Goal: Task Accomplishment & Management: Manage account settings

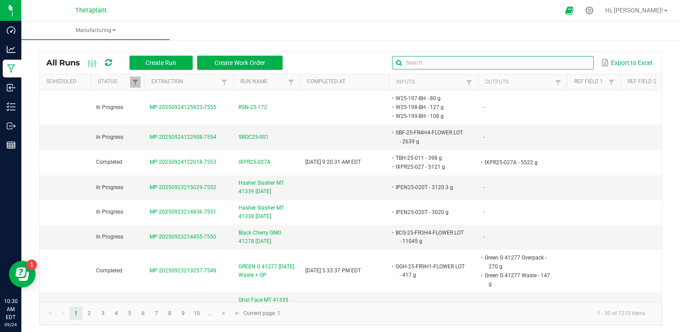
click at [563, 58] on input "text" at bounding box center [492, 62] width 201 height 13
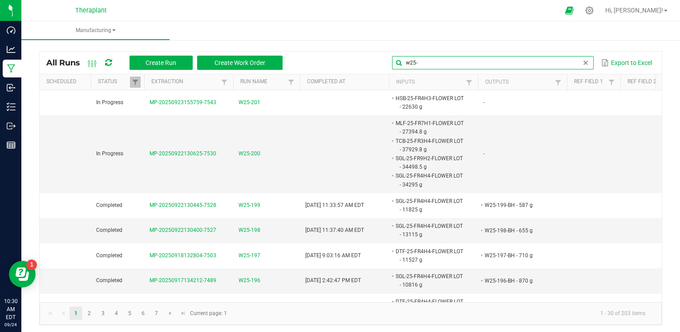
type input "w25-"
click at [582, 63] on span at bounding box center [585, 62] width 7 height 7
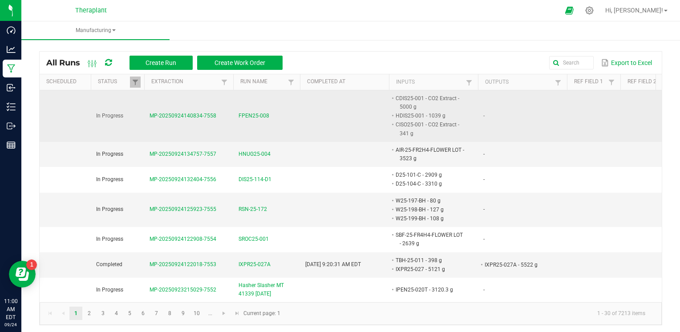
click at [262, 115] on span "FPEN25-008" at bounding box center [254, 116] width 31 height 8
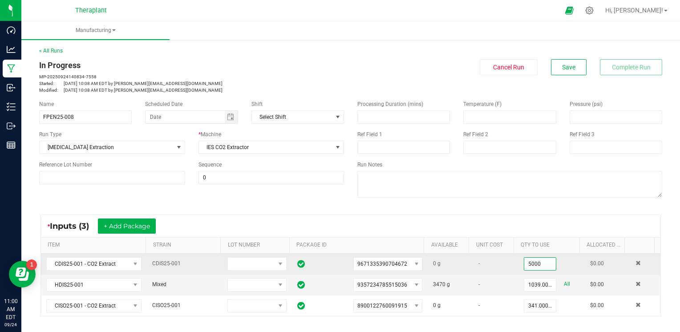
click at [530, 260] on input "5000" at bounding box center [540, 264] width 32 height 12
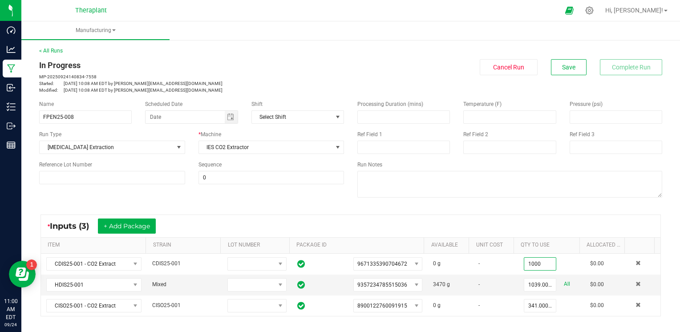
type input "1000.0000 g"
click at [616, 200] on div "Processing Duration (mins) Temperature (F) Pressure (psi) Ref Field 1 Ref Field…" at bounding box center [510, 149] width 318 height 113
click at [561, 71] on button "Save" at bounding box center [569, 67] width 36 height 16
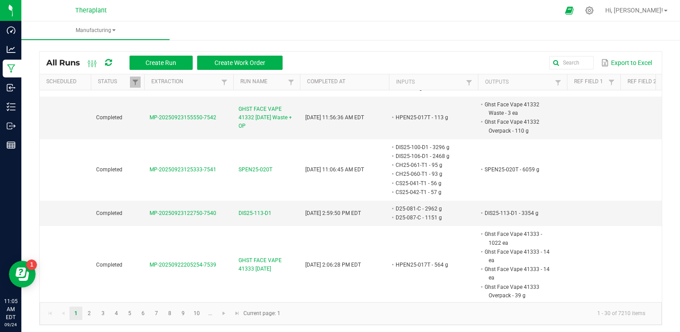
scroll to position [401, 0]
click at [563, 59] on input "text" at bounding box center [492, 62] width 201 height 13
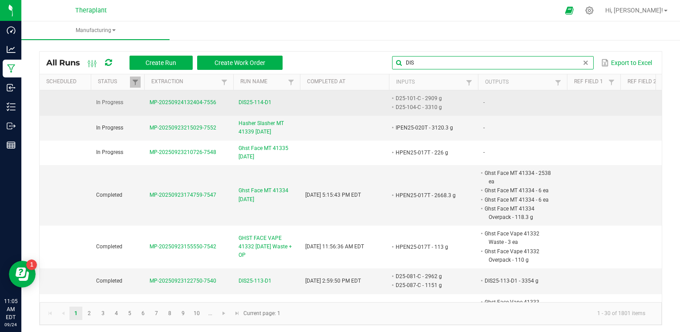
type input "DIS"
click at [263, 101] on span "DIS25-114-D1" at bounding box center [255, 102] width 33 height 8
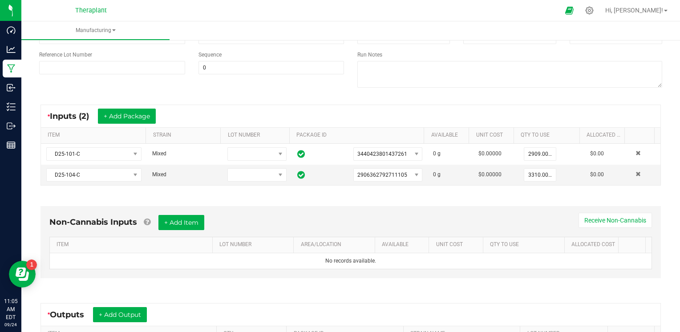
scroll to position [110, 0]
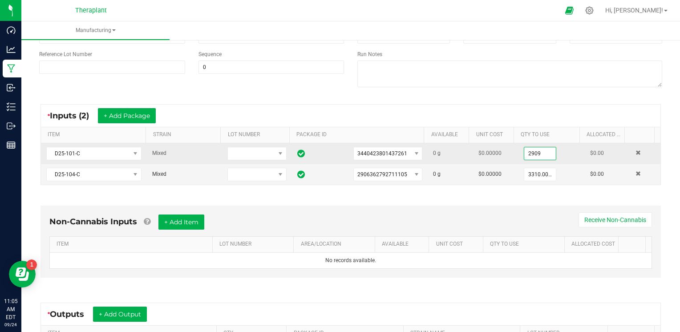
click at [530, 152] on input "2909" at bounding box center [540, 153] width 32 height 12
click at [526, 155] on input "2909" at bounding box center [540, 153] width 32 height 12
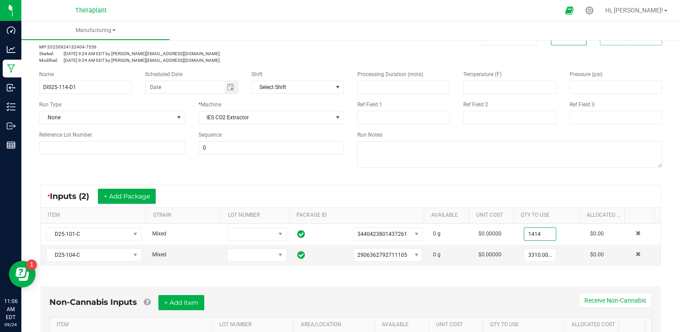
scroll to position [0, 0]
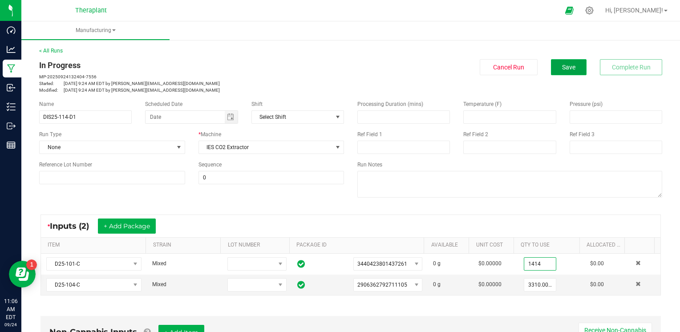
type input "1414.0000 g"
click at [569, 69] on button "Save" at bounding box center [569, 67] width 36 height 16
click at [564, 62] on button "Save" at bounding box center [569, 67] width 36 height 16
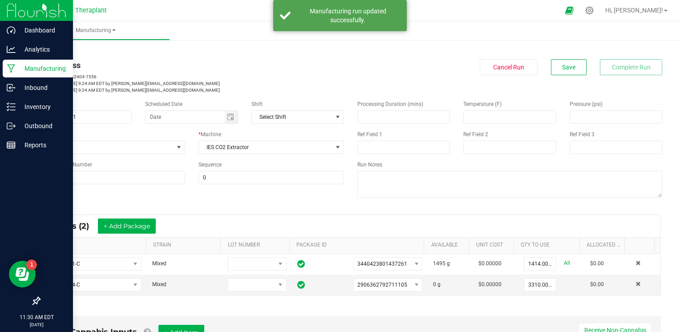
click at [12, 67] on icon at bounding box center [11, 69] width 8 height 8
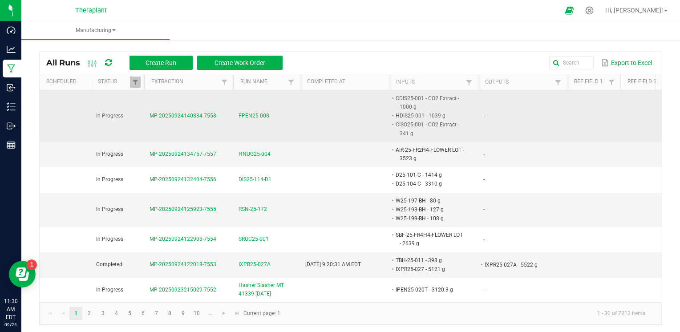
click at [260, 117] on span "FPEN25-008" at bounding box center [254, 116] width 31 height 8
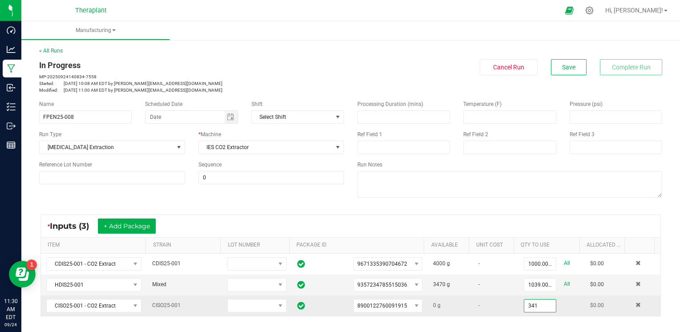
click at [524, 309] on input "341" at bounding box center [540, 306] width 32 height 12
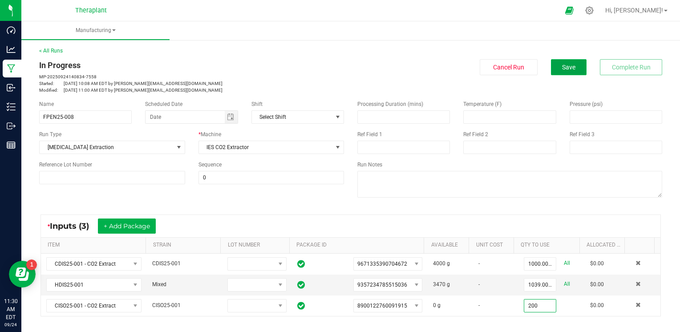
type input "200.0000 g"
click at [568, 62] on button "Save" at bounding box center [569, 67] width 36 height 16
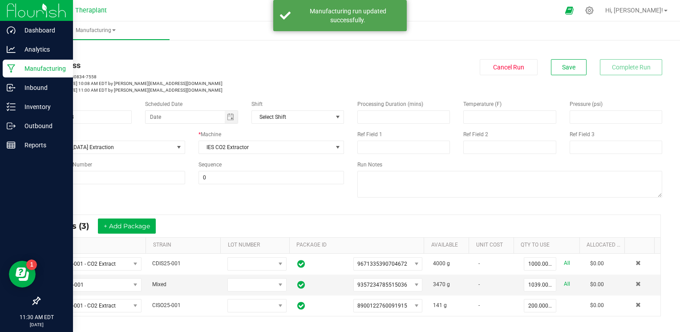
click at [17, 65] on p "Manufacturing" at bounding box center [42, 68] width 53 height 11
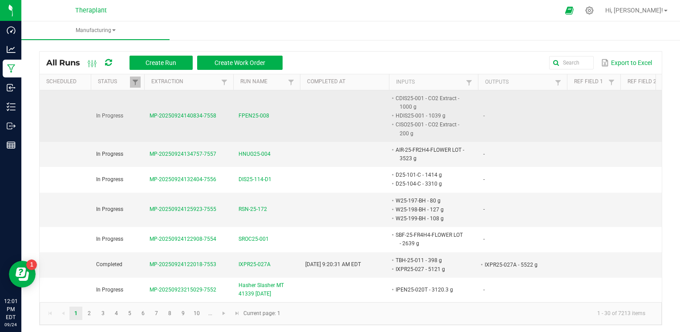
click at [249, 117] on span "FPEN25-008" at bounding box center [254, 116] width 31 height 8
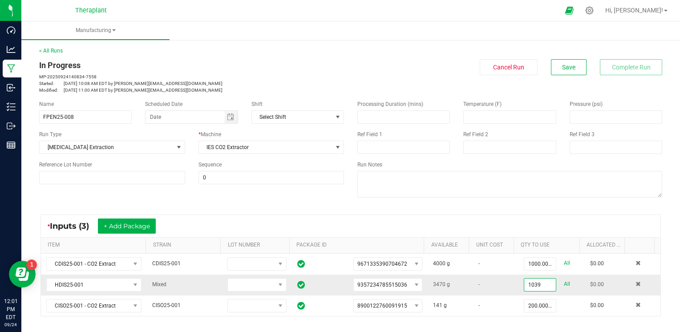
click at [524, 284] on input "1039" at bounding box center [540, 285] width 32 height 12
type input "264.0000 g"
click at [662, 225] on div "< All Runs In Progress MP-20250924140834-7558 Started: Sep 24, 2025 10:08 AM ED…" at bounding box center [350, 314] width 659 height 553
click at [560, 74] on button "Save" at bounding box center [569, 67] width 36 height 16
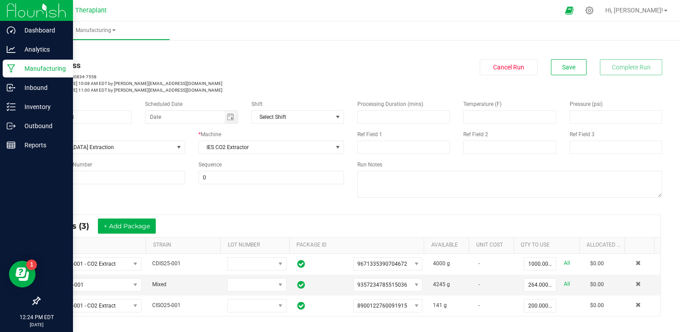
click at [14, 68] on icon at bounding box center [11, 68] width 8 height 9
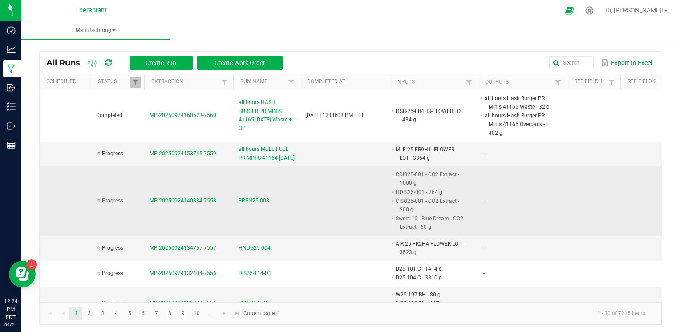
click at [263, 205] on span "FPEN25-008" at bounding box center [254, 201] width 31 height 8
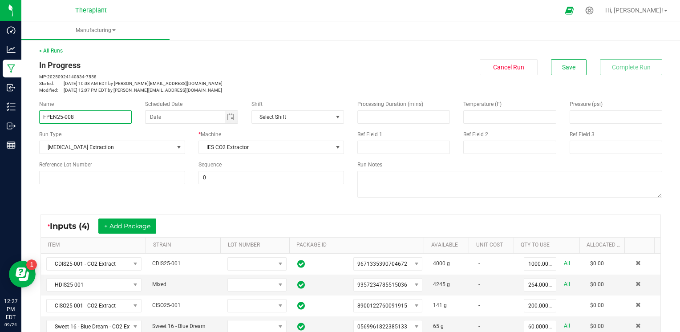
click at [115, 118] on input "FPEN25-008" at bounding box center [85, 116] width 93 height 13
type input "FPEN25-008T"
click at [567, 64] on span "Save" at bounding box center [568, 67] width 13 height 7
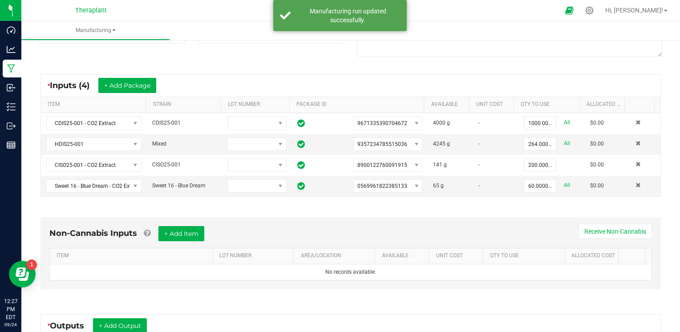
scroll to position [229, 0]
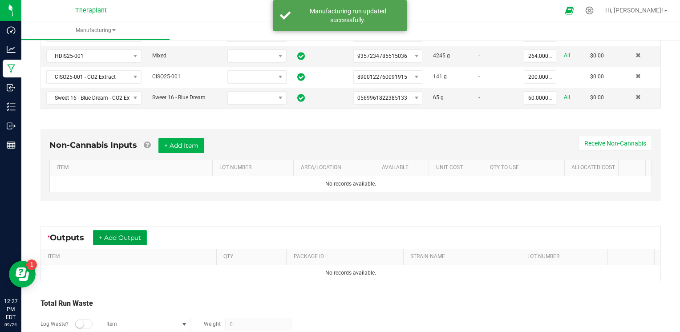
click at [116, 231] on button "+ Add Output" at bounding box center [120, 237] width 54 height 15
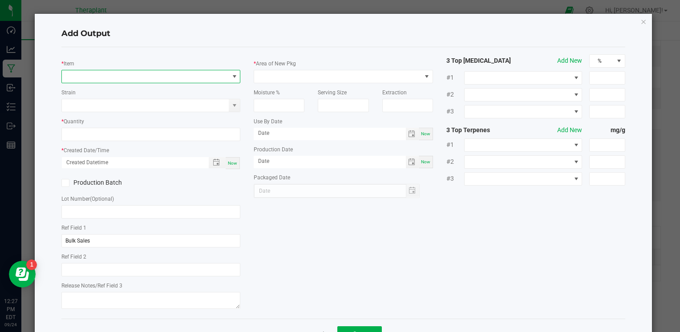
click at [169, 76] on span "NO DATA FOUND" at bounding box center [145, 76] width 167 height 12
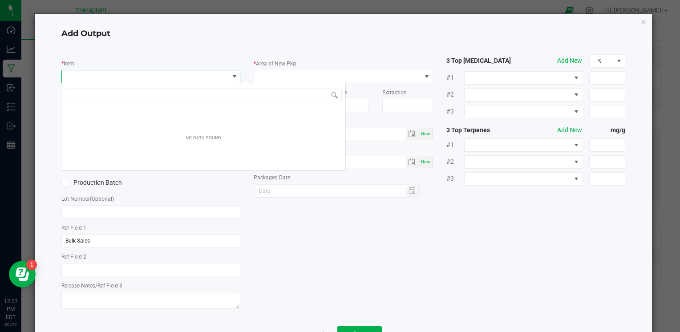
scroll to position [13, 177]
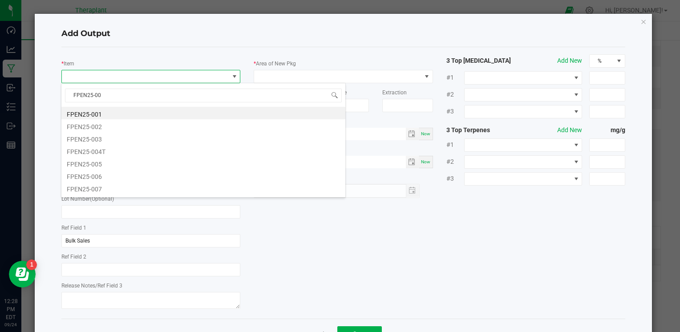
type input "FPEN25-008"
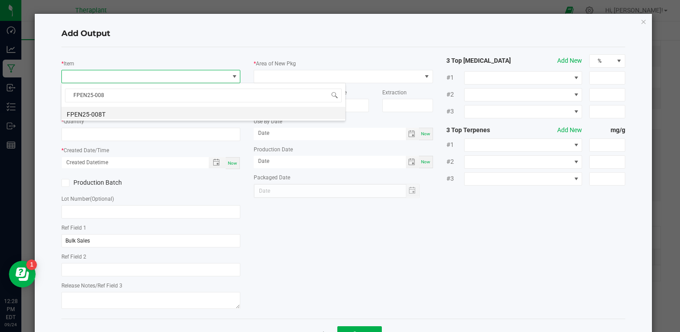
click at [151, 113] on li "FPEN25-008T" at bounding box center [203, 113] width 284 height 12
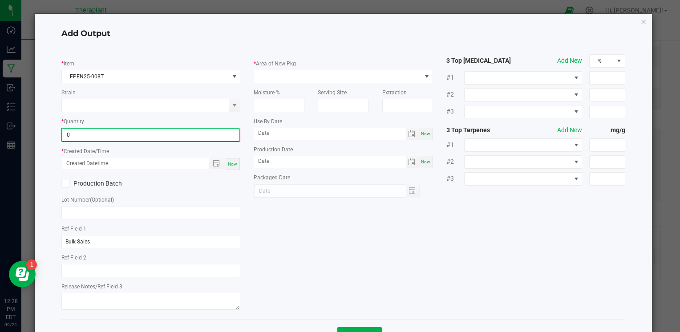
click at [107, 132] on input "0" at bounding box center [150, 135] width 177 height 12
type input "1519.0000 g"
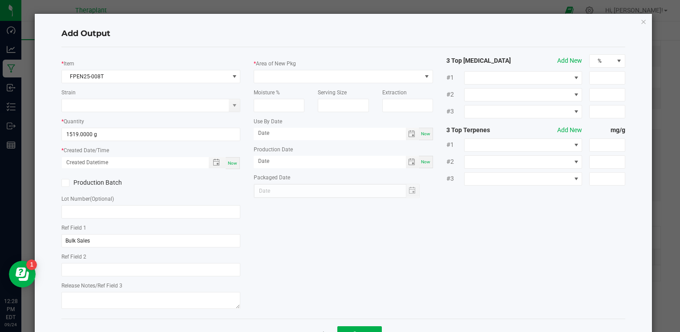
click at [228, 162] on span "Now" at bounding box center [232, 163] width 9 height 5
type input "09/24/2025 12:28 PM"
type input "[DATE]"
click at [364, 75] on span at bounding box center [337, 76] width 167 height 12
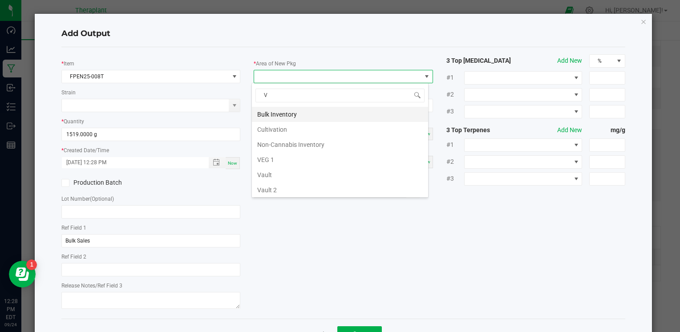
type input "VA"
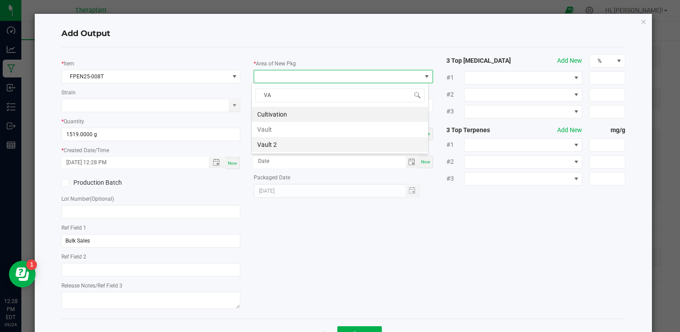
click at [326, 140] on li "Vault 2" at bounding box center [340, 144] width 176 height 15
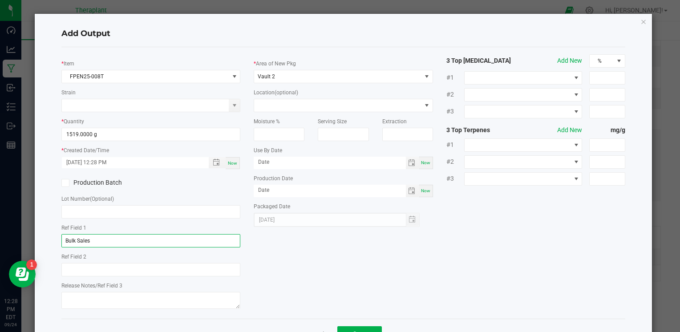
click at [166, 238] on input "Bulk Sales" at bounding box center [150, 240] width 179 height 13
type input "B"
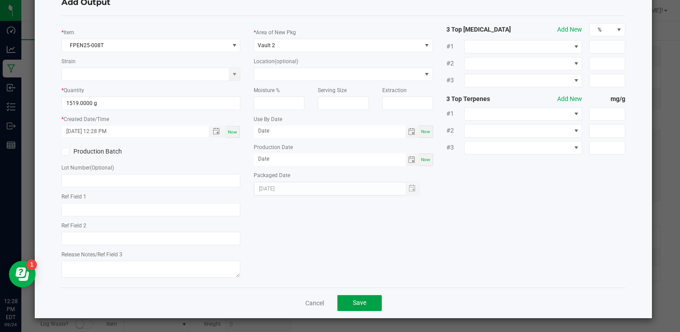
click at [362, 305] on span "Save" at bounding box center [359, 302] width 13 height 7
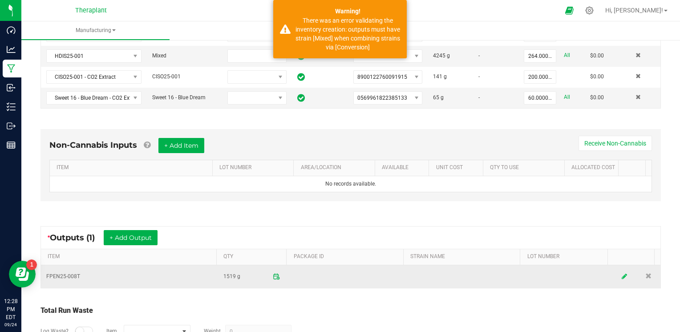
click at [622, 275] on icon at bounding box center [624, 276] width 5 height 6
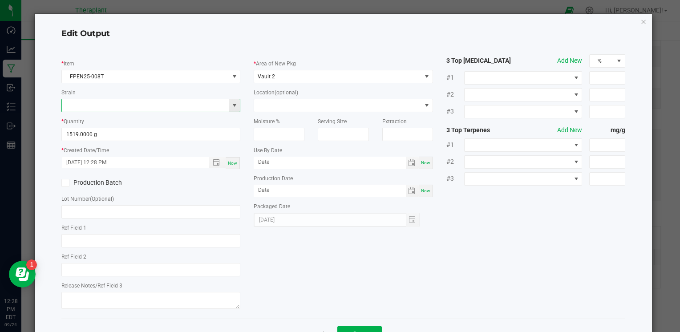
click at [173, 105] on input at bounding box center [145, 105] width 167 height 12
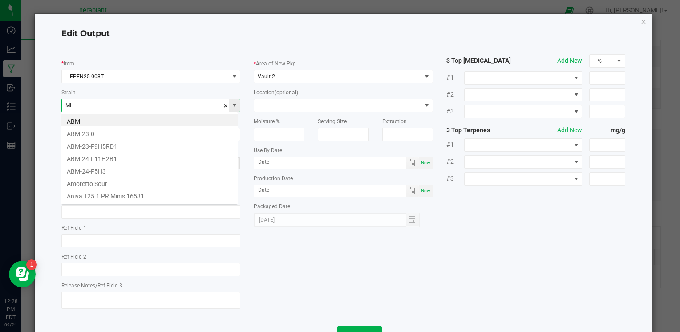
scroll to position [13, 177]
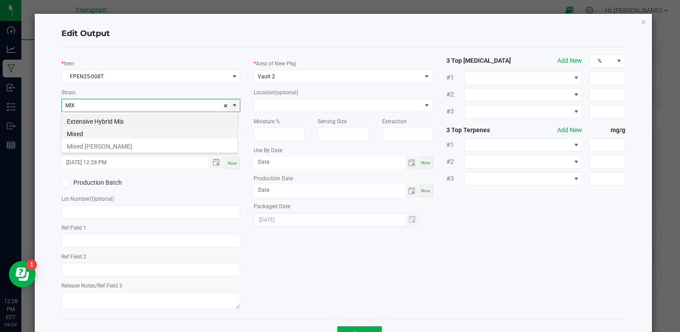
click at [174, 133] on li "Mixed" at bounding box center [149, 132] width 176 height 12
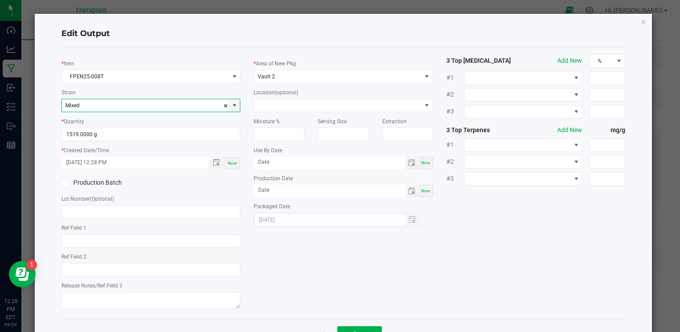
scroll to position [31, 0]
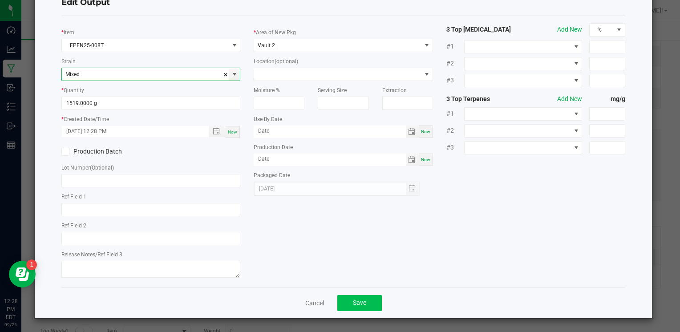
type input "Mixed"
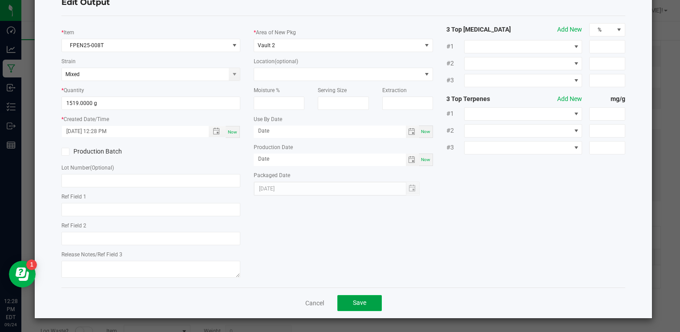
click at [346, 304] on button "Save" at bounding box center [359, 303] width 45 height 16
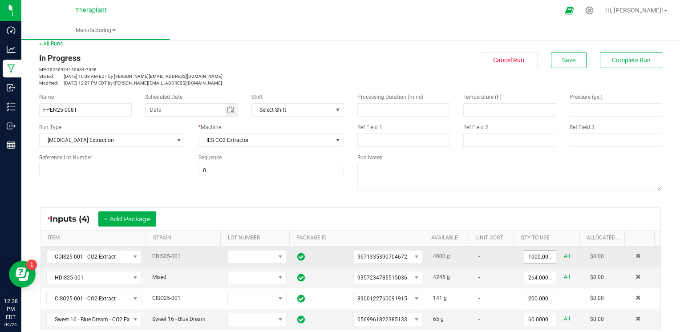
scroll to position [0, 0]
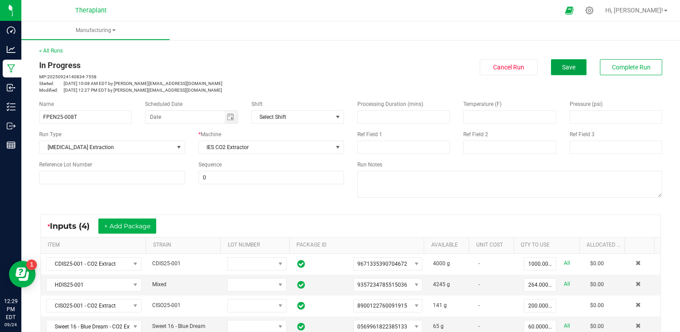
click at [564, 63] on button "Save" at bounding box center [569, 67] width 36 height 16
click at [626, 66] on span "Complete Run" at bounding box center [631, 67] width 39 height 7
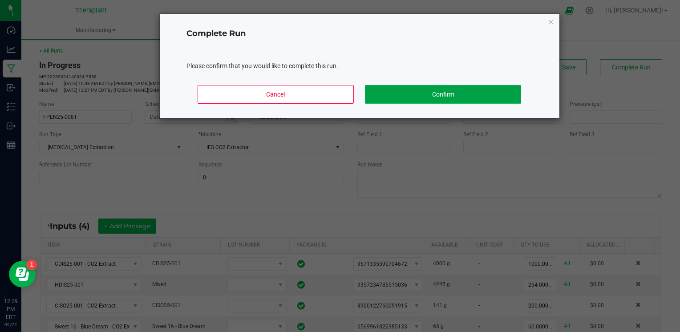
click at [501, 91] on button "Confirm" at bounding box center [443, 94] width 156 height 19
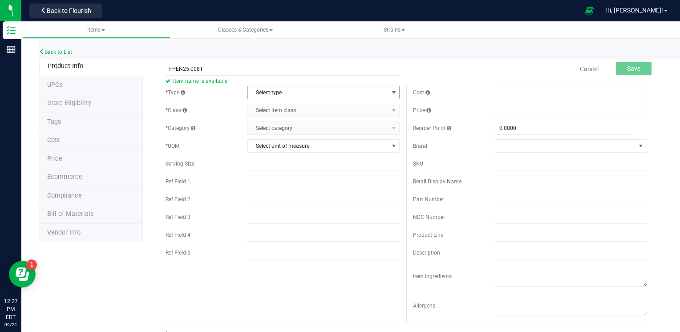
type input "FPEN25-008T"
click at [344, 98] on span "Select type" at bounding box center [318, 92] width 140 height 12
click at [304, 111] on li "Cannabis" at bounding box center [321, 107] width 150 height 13
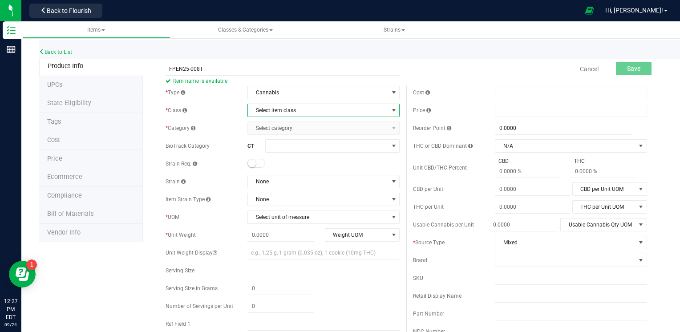
click at [304, 110] on span "Select item class" at bounding box center [318, 110] width 140 height 12
click at [295, 149] on li "Intermediate Products" at bounding box center [321, 152] width 150 height 13
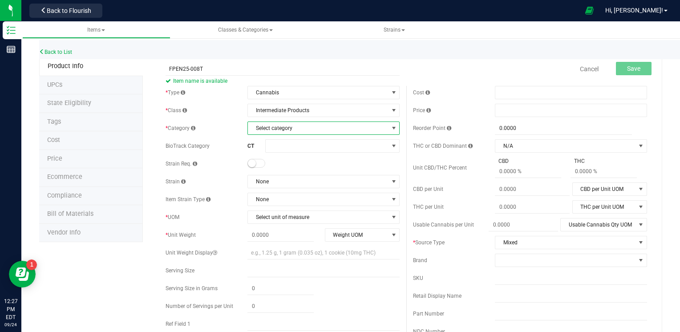
click at [313, 129] on span "Select category" at bounding box center [318, 128] width 140 height 12
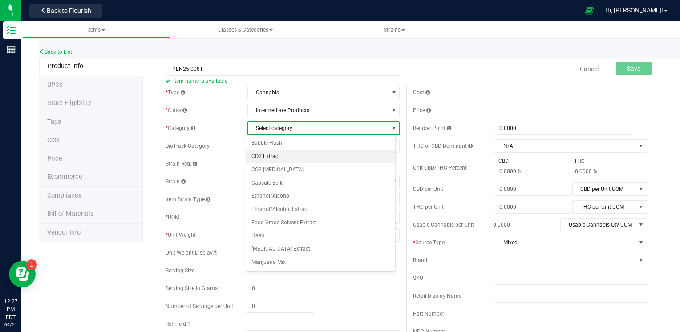
click at [279, 154] on li "CO2 Extract" at bounding box center [321, 156] width 150 height 13
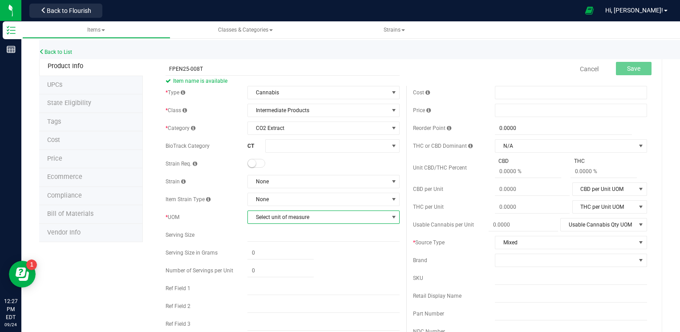
click at [331, 215] on span "Select unit of measure" at bounding box center [318, 217] width 140 height 12
click at [290, 91] on li "Gram" at bounding box center [321, 95] width 150 height 13
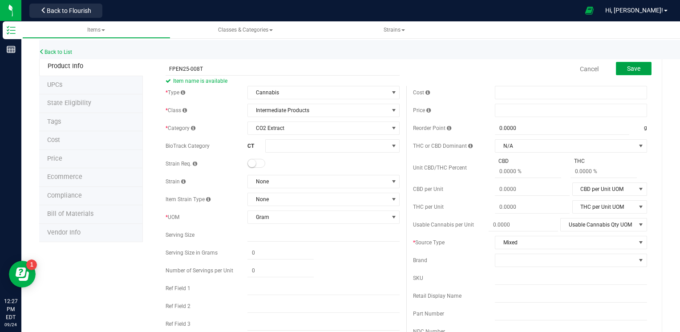
click at [627, 69] on span "Save" at bounding box center [633, 68] width 13 height 7
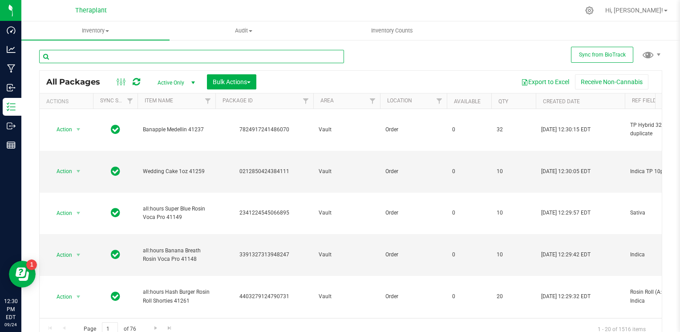
click at [194, 57] on input "text" at bounding box center [191, 56] width 305 height 13
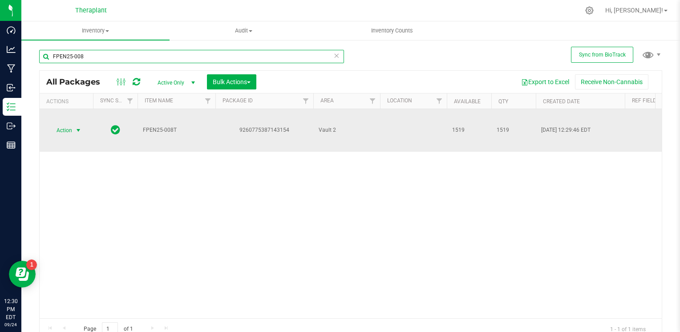
type input "FPEN25-008"
click at [77, 131] on span "select" at bounding box center [78, 130] width 7 height 7
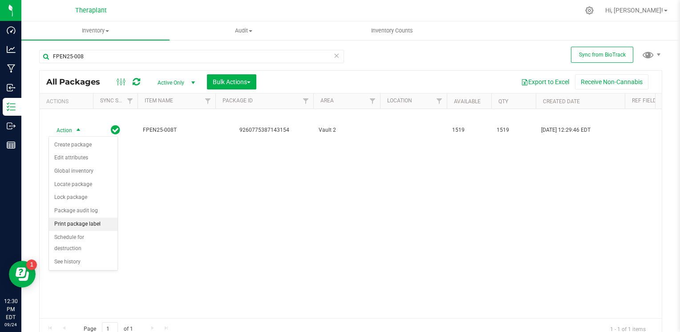
click at [84, 226] on li "Print package label" at bounding box center [83, 224] width 69 height 13
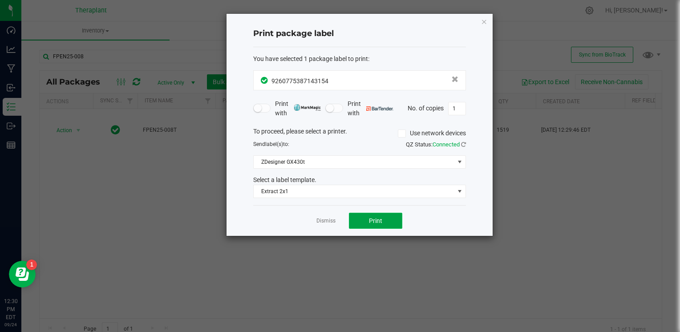
click at [377, 215] on button "Print" at bounding box center [375, 221] width 53 height 16
